Goal: Information Seeking & Learning: Check status

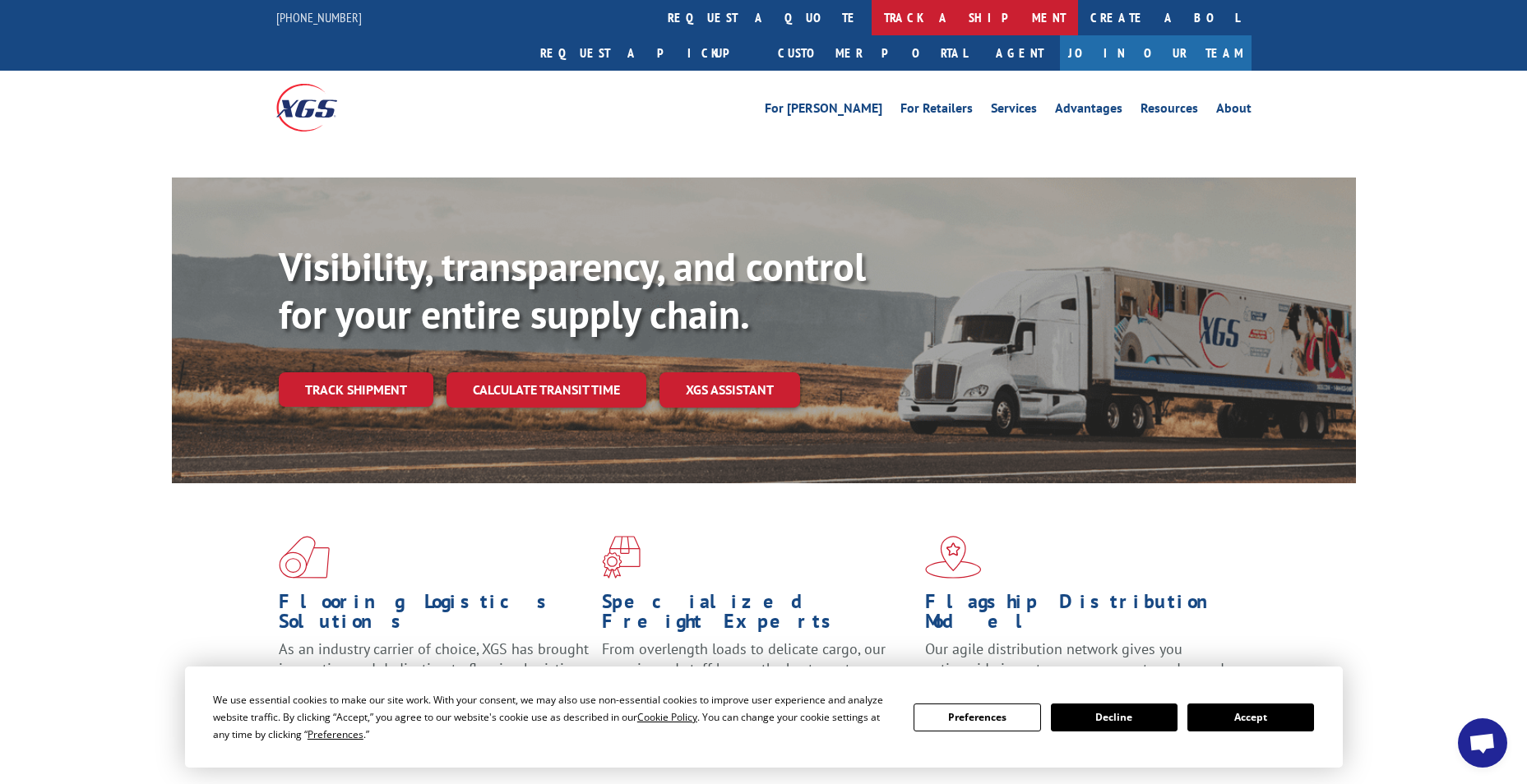
click at [872, 8] on link "track a shipment" at bounding box center [974, 18] width 206 height 35
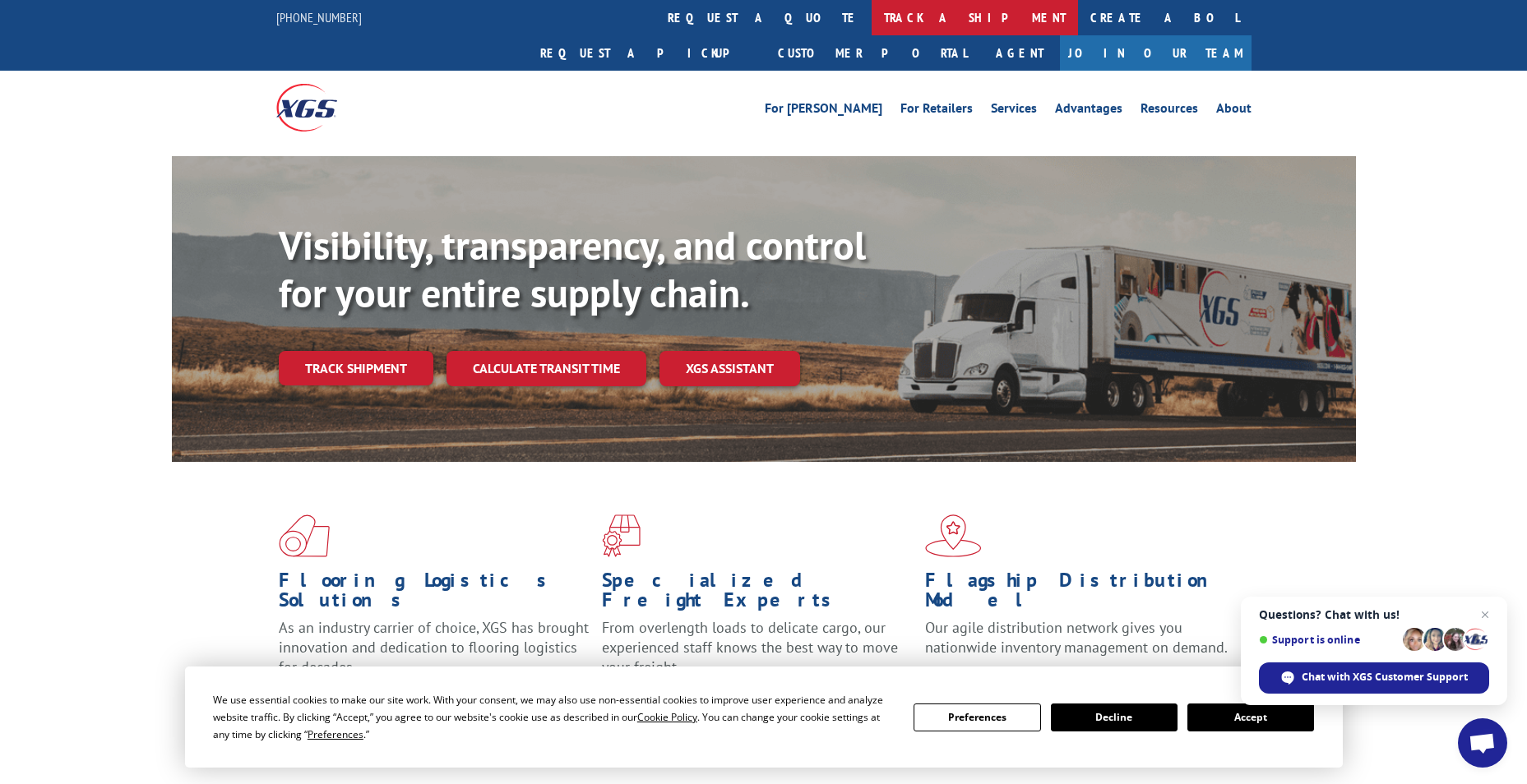
click at [872, 17] on link "track a shipment" at bounding box center [974, 18] width 206 height 35
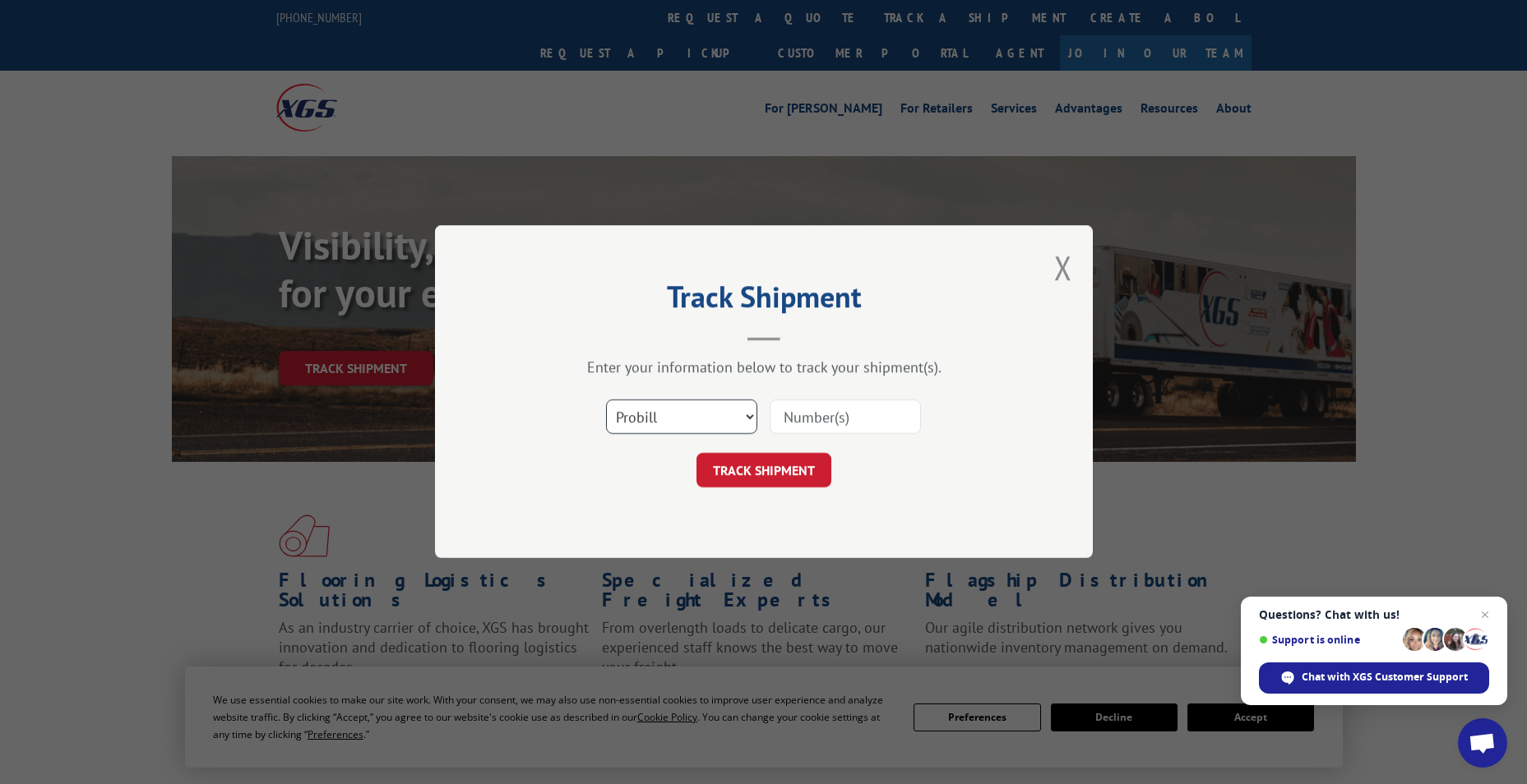
click at [694, 411] on select "Select category... Probill BOL PO" at bounding box center [681, 417] width 151 height 34
select select "bol"
click at [606, 400] on select "Select category... Probill BOL PO" at bounding box center [681, 417] width 151 height 34
paste input "7080106"
type input "7080106"
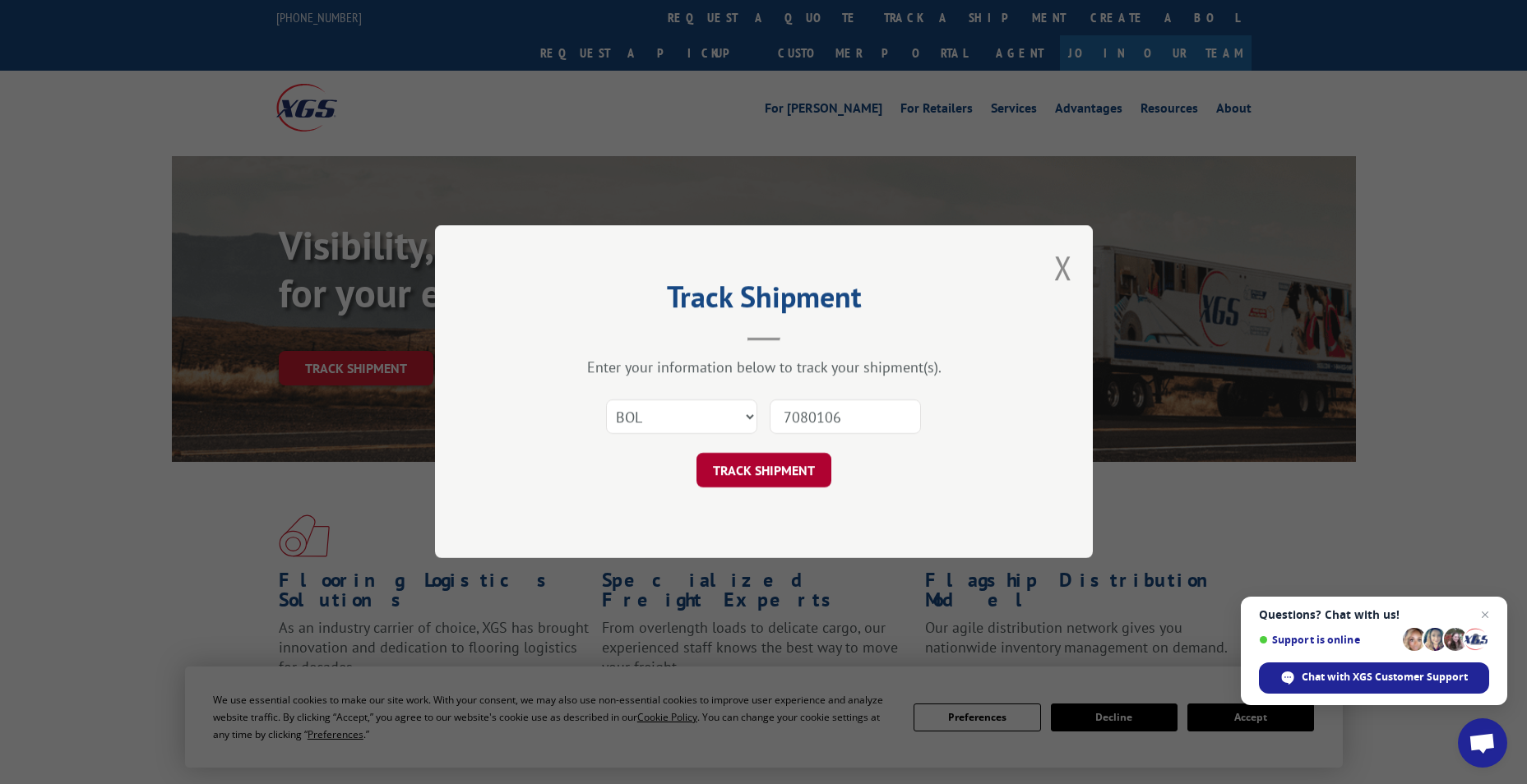
click at [752, 464] on button "TRACK SHIPMENT" at bounding box center [764, 470] width 135 height 34
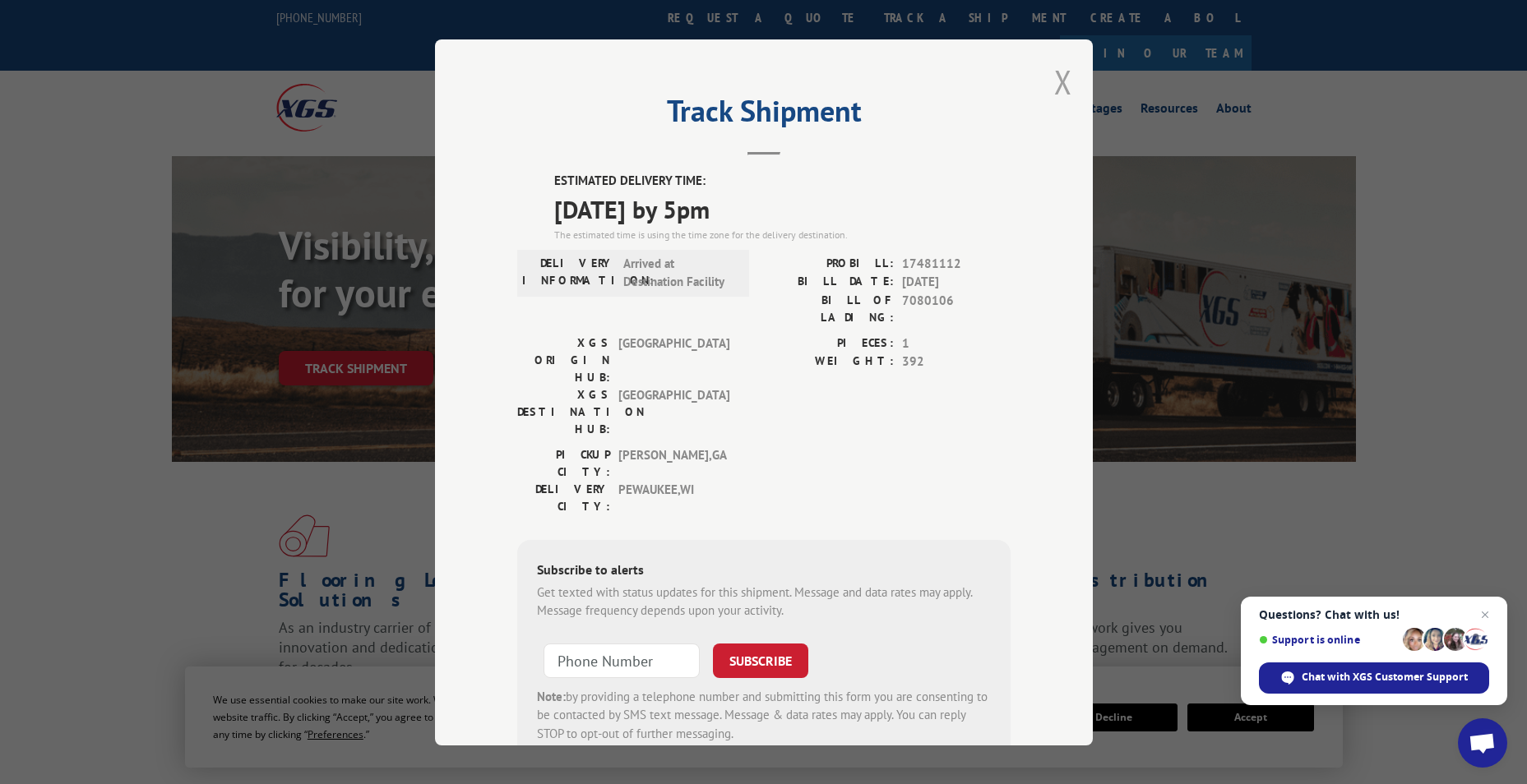
click at [1064, 91] on button "Close modal" at bounding box center [1063, 82] width 18 height 44
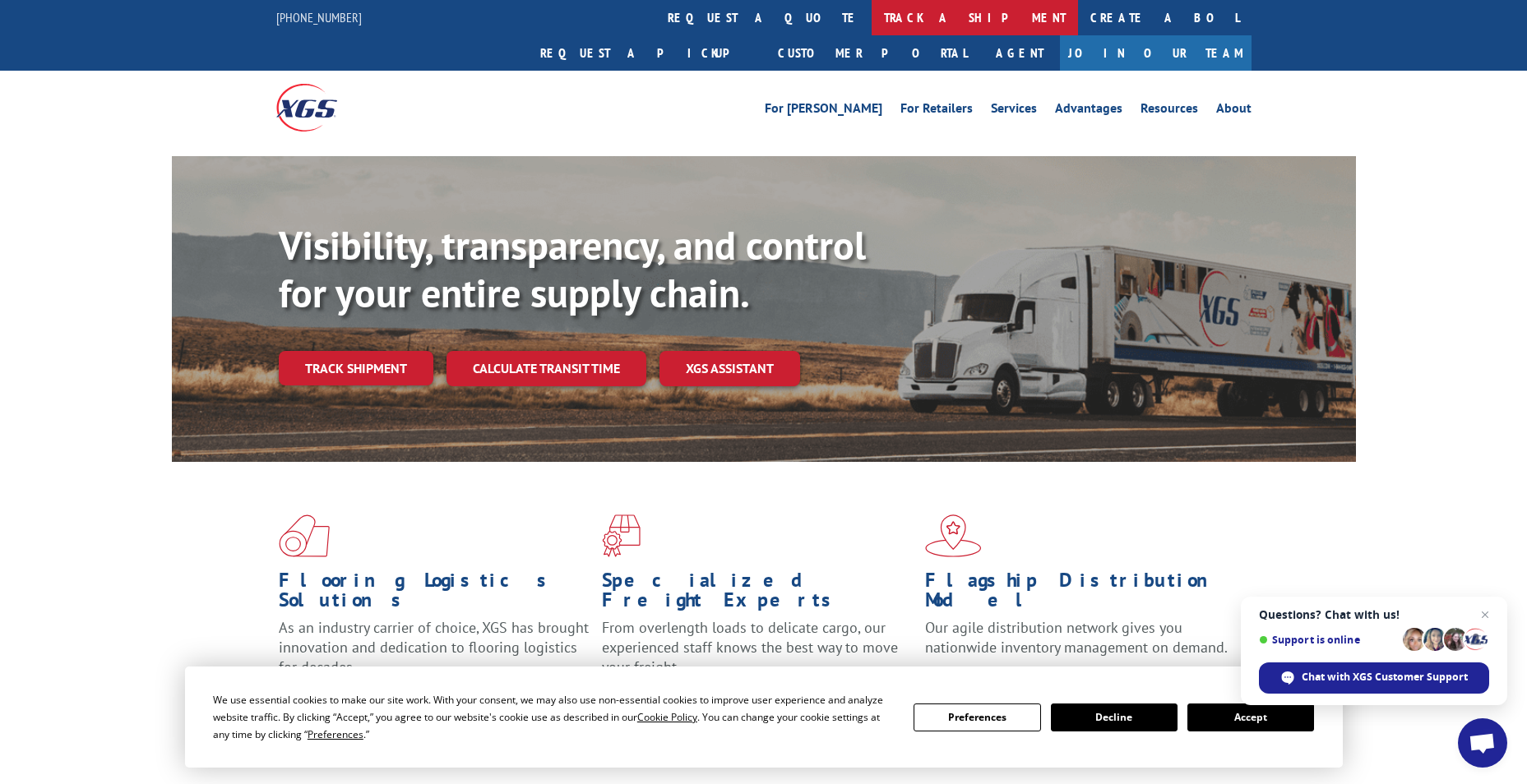
click at [872, 23] on link "track a shipment" at bounding box center [974, 18] width 206 height 35
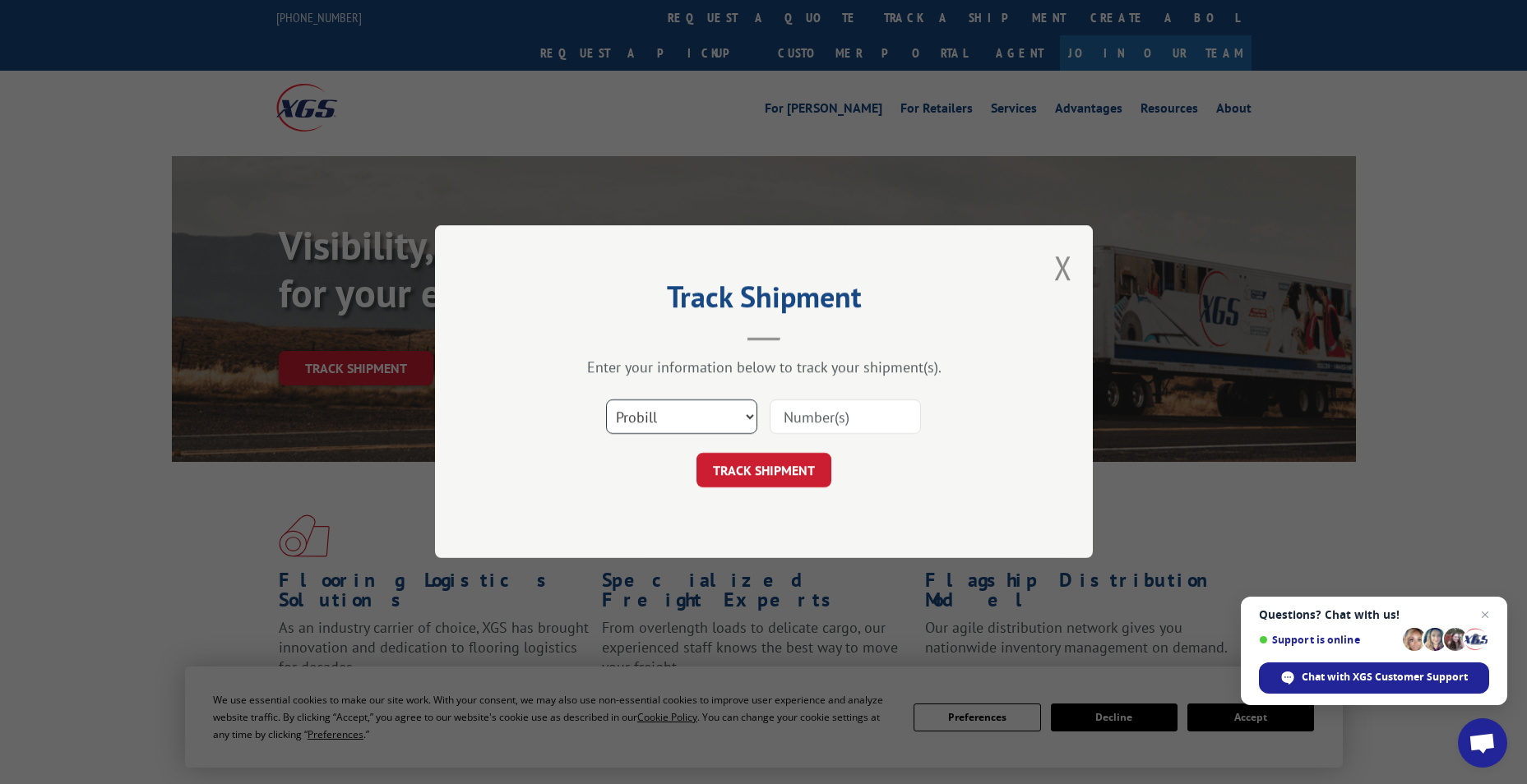
click at [672, 414] on select "Select category... Probill BOL PO" at bounding box center [681, 417] width 151 height 34
select select "bol"
click at [606, 400] on select "Select category... Probill BOL PO" at bounding box center [681, 417] width 151 height 34
paste input "7082241"
type input "7082241"
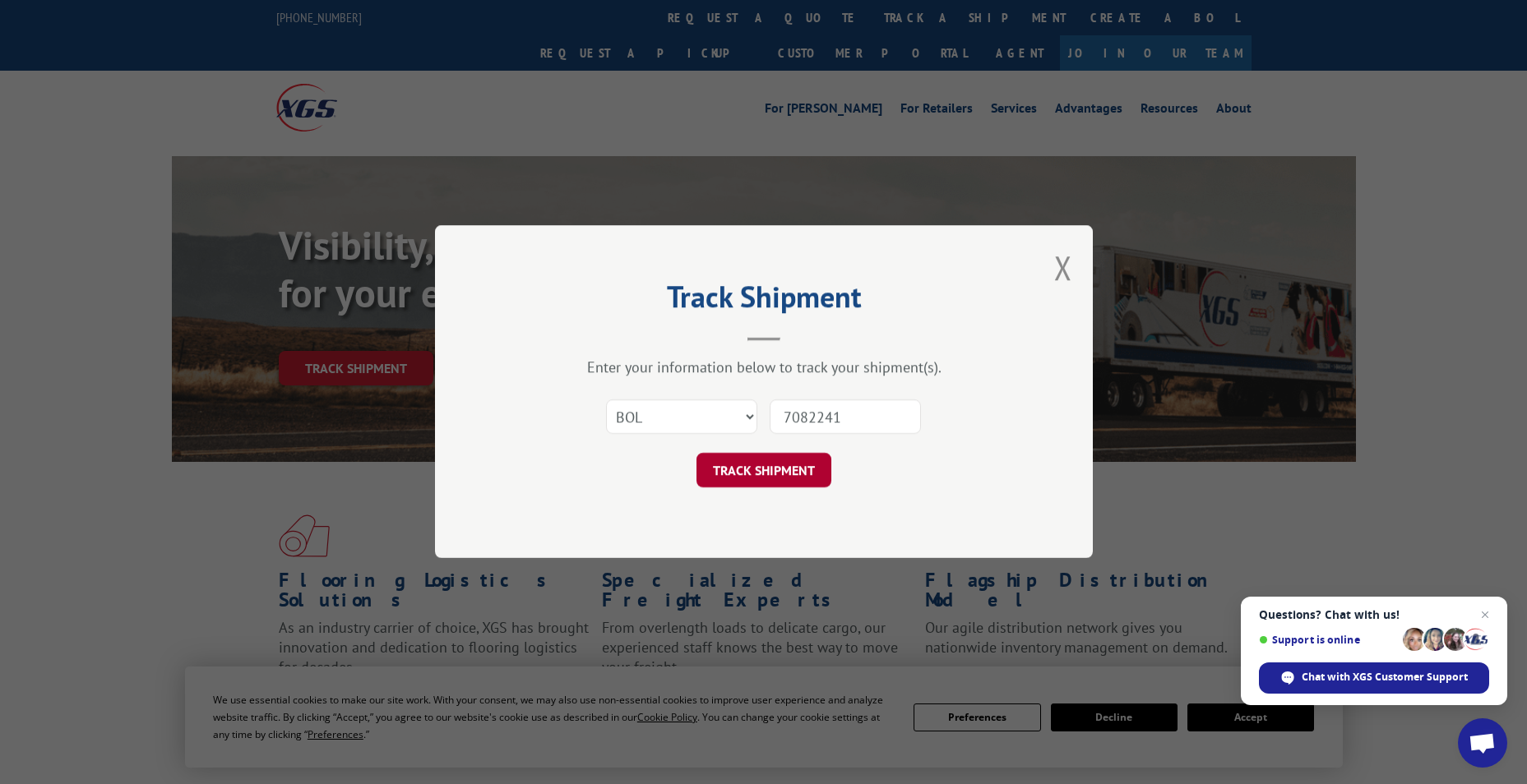
click at [768, 470] on button "TRACK SHIPMENT" at bounding box center [764, 470] width 135 height 34
